Goal: Check status

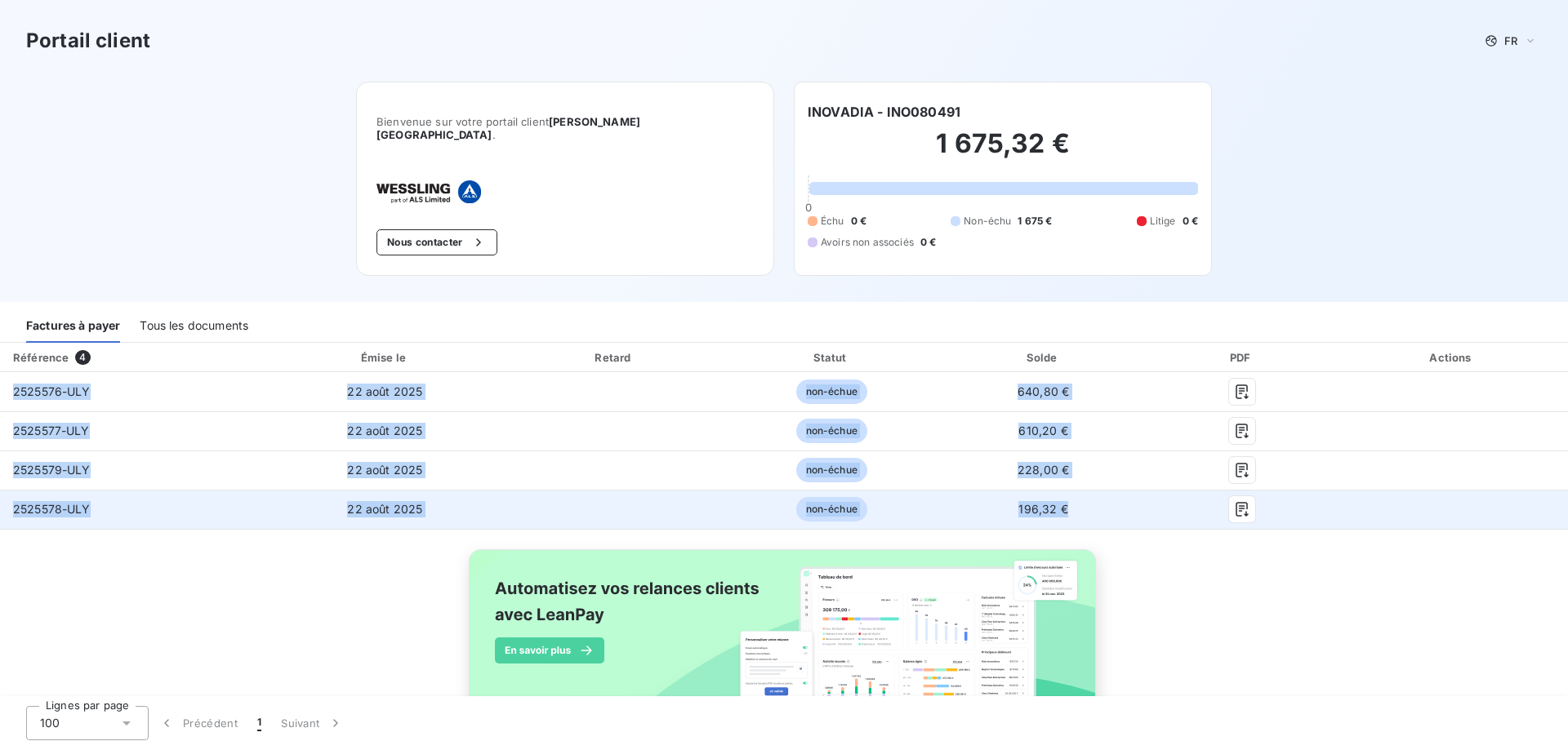
drag, startPoint x: 5, startPoint y: 381, endPoint x: 1085, endPoint y: 504, distance: 1087.0
click at [1085, 504] on tbody "2525576-ULY 22 août 2025 non-échue 640,80 € 2525577-ULY 22 août 2025 non-échue …" at bounding box center [784, 451] width 1568 height 157
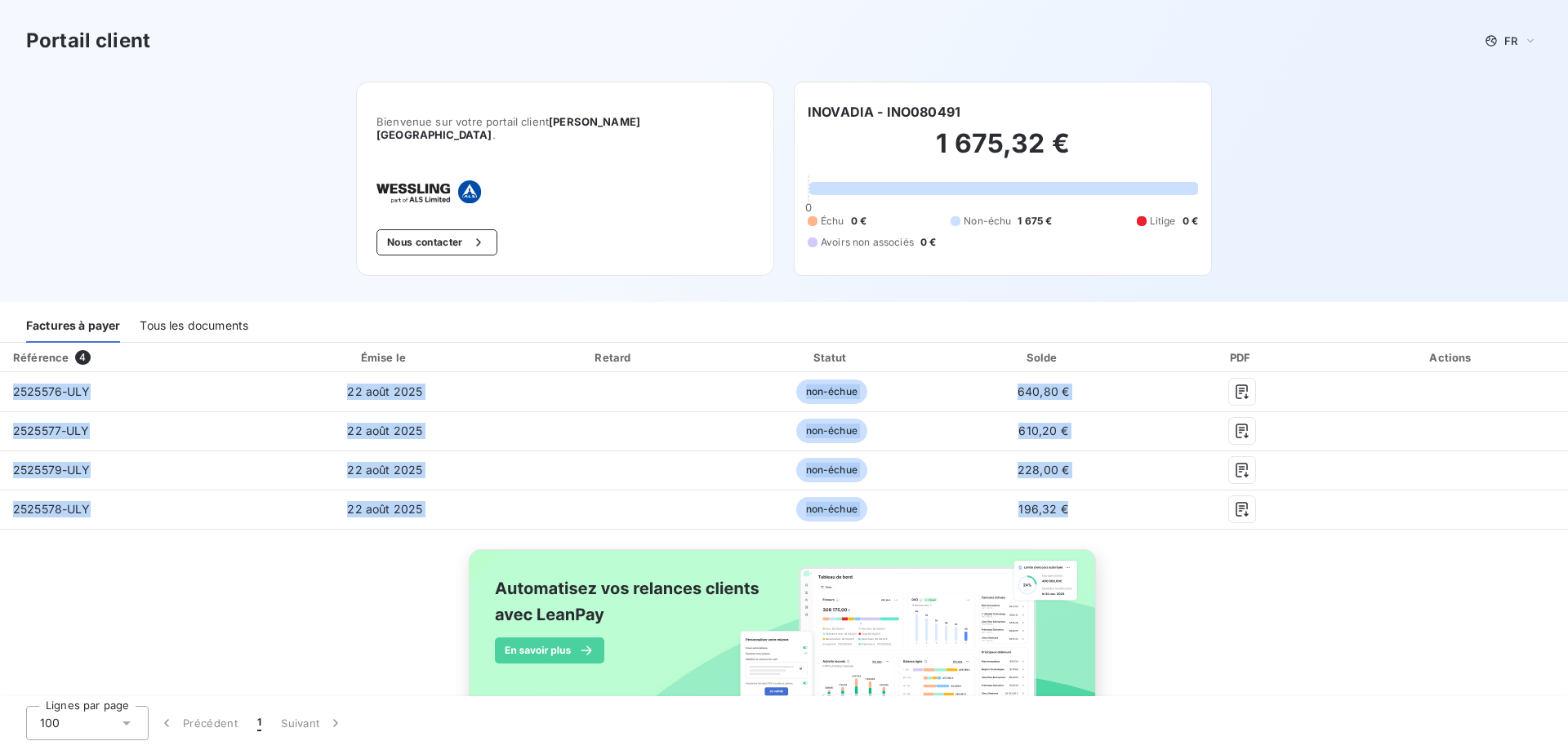
click at [201, 308] on div "Tous les documents" at bounding box center [194, 325] width 109 height 35
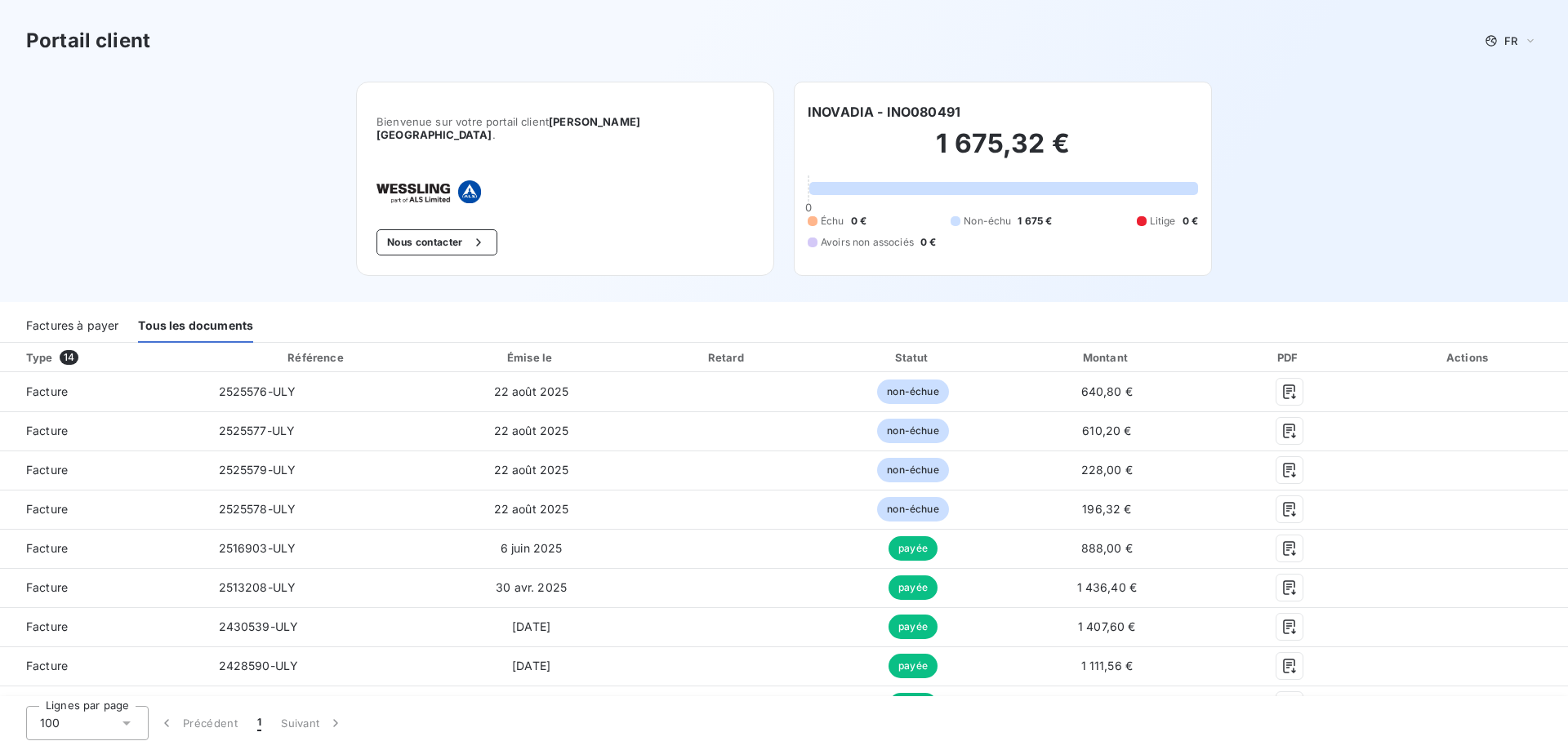
click at [102, 322] on div "Factures à payer" at bounding box center [71, 325] width 92 height 35
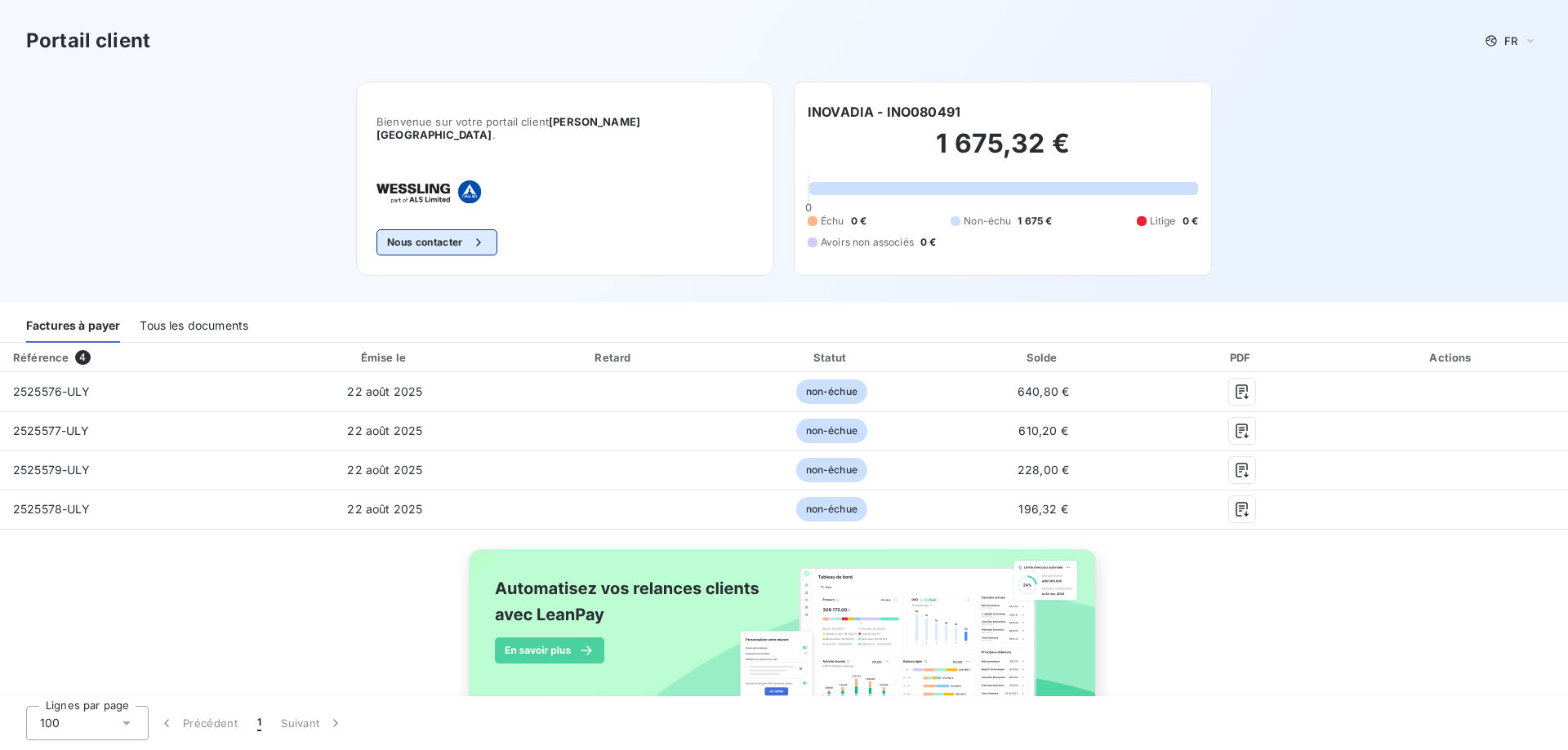
click at [488, 233] on button "Nous contacter" at bounding box center [437, 242] width 121 height 26
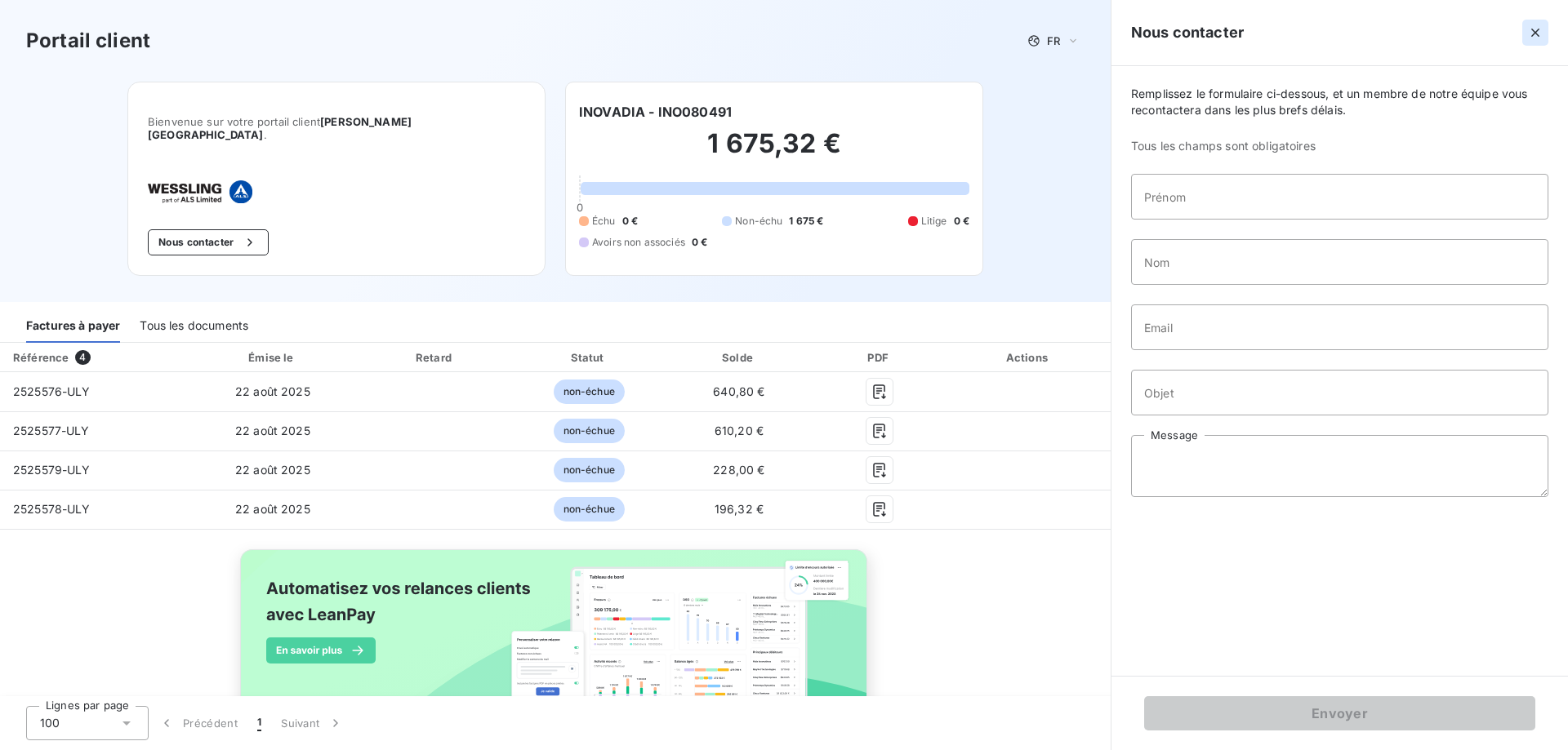
click at [1528, 28] on icon "button" at bounding box center [1534, 33] width 16 height 16
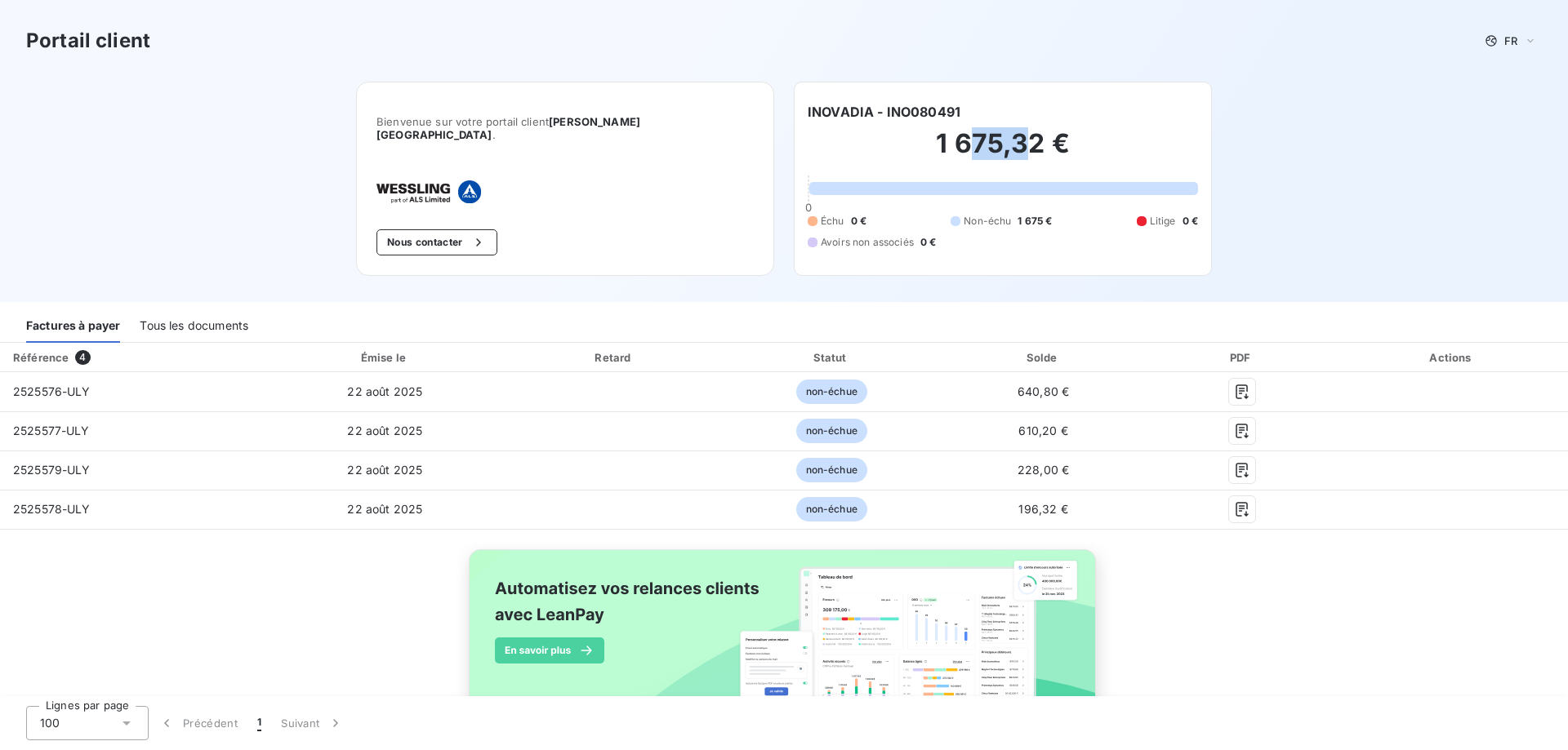
drag, startPoint x: 935, startPoint y: 150, endPoint x: 1039, endPoint y: 161, distance: 104.6
click at [1031, 161] on h2 "1 675,32 €" at bounding box center [1003, 151] width 391 height 49
